Goal: Navigation & Orientation: Understand site structure

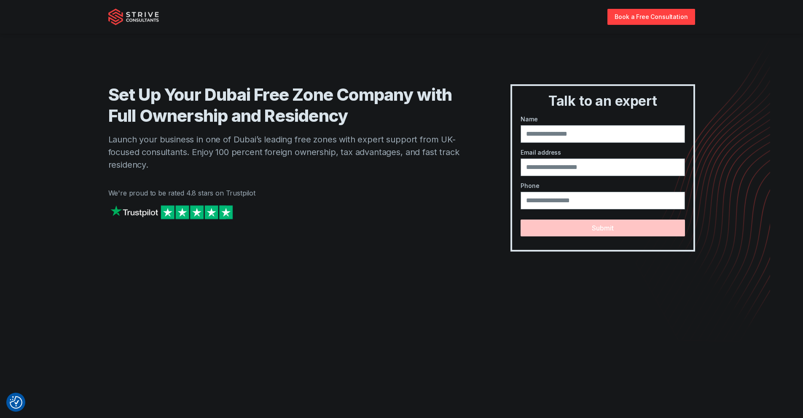
click at [150, 14] on img "Strive Consultants" at bounding box center [133, 16] width 51 height 17
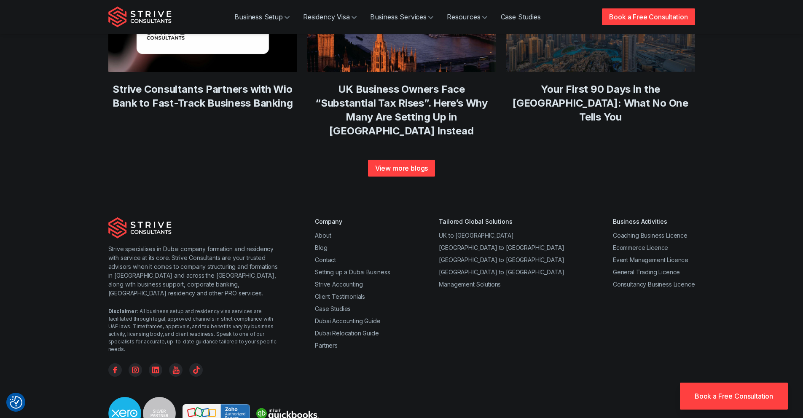
scroll to position [3208, 0]
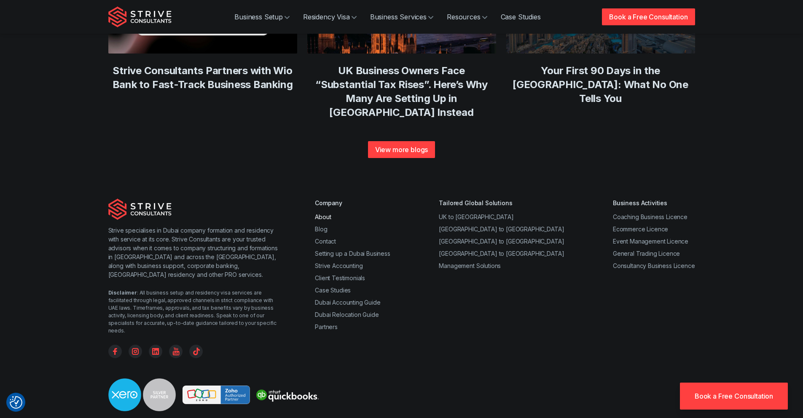
click at [326, 213] on link "About" at bounding box center [323, 216] width 16 height 7
